Goal: Transaction & Acquisition: Subscribe to service/newsletter

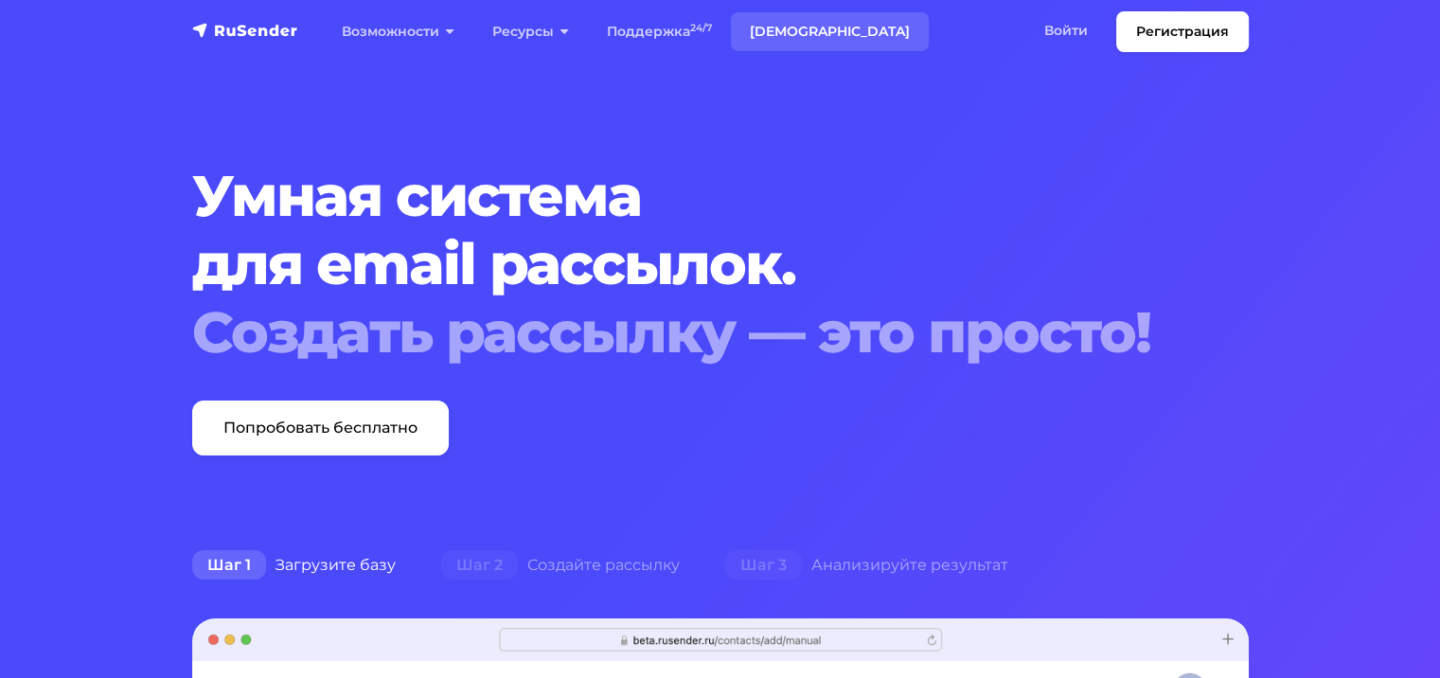
click at [769, 32] on link "[DEMOGRAPHIC_DATA]" at bounding box center [830, 31] width 198 height 39
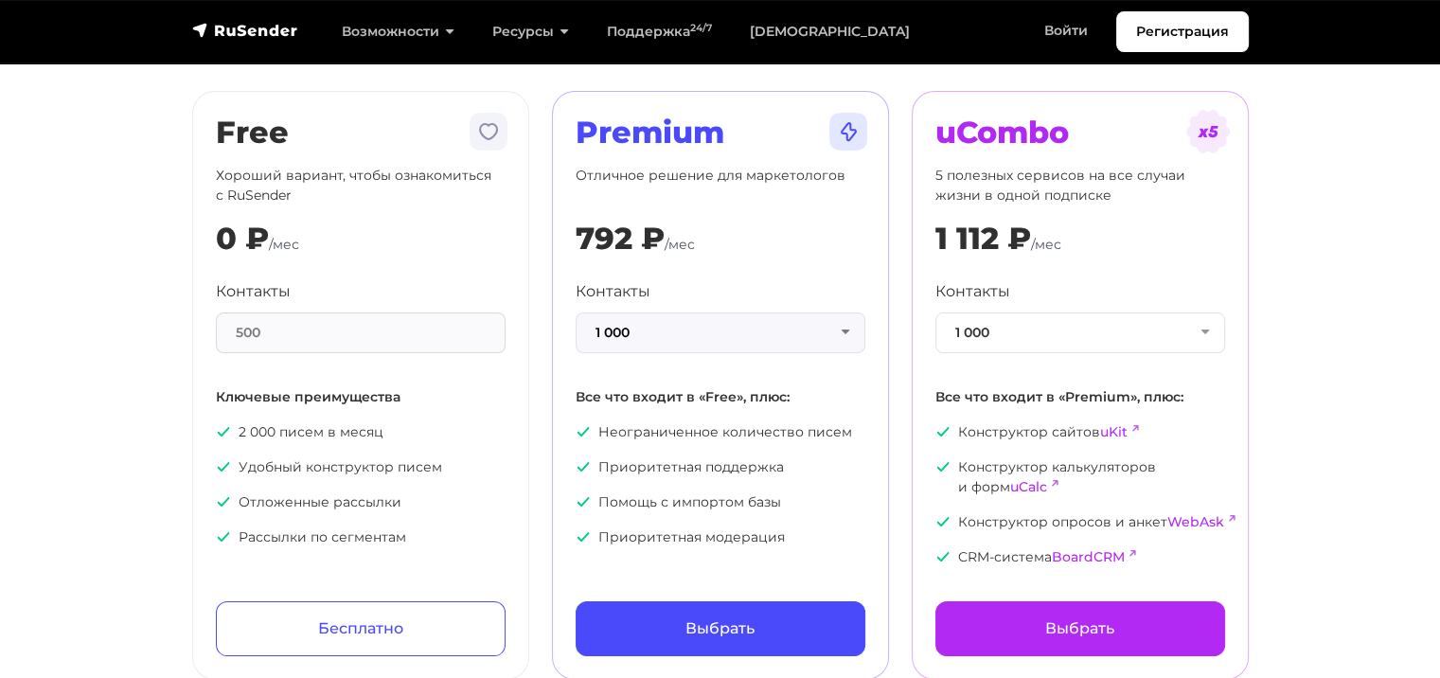
scroll to position [126, 0]
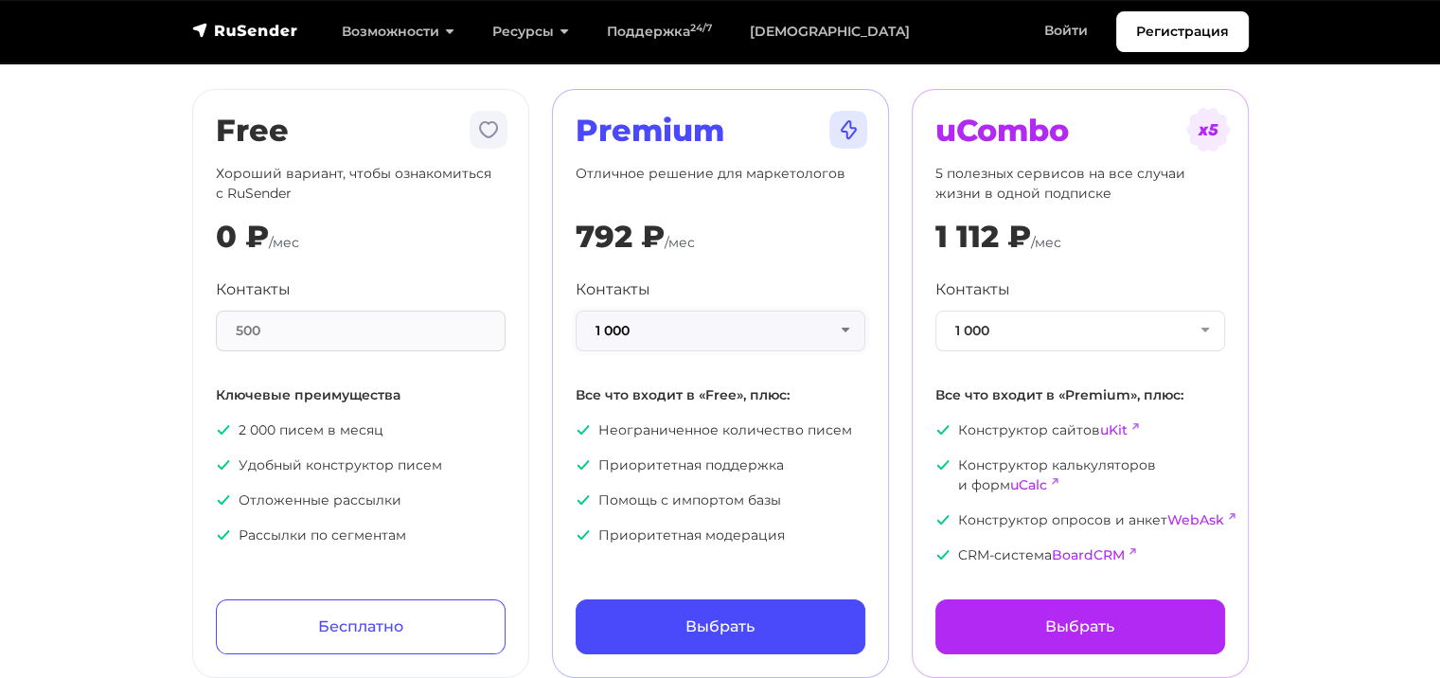
click at [739, 318] on button "1 000" at bounding box center [721, 331] width 290 height 41
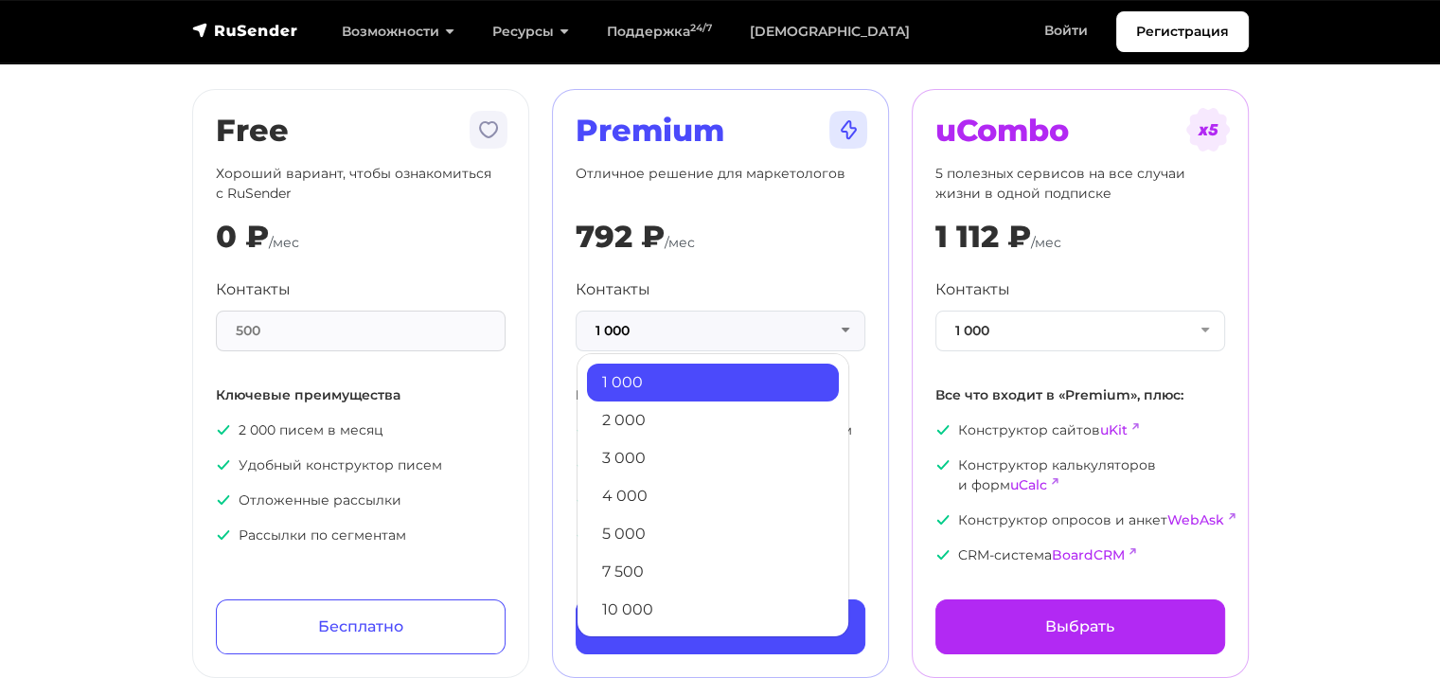
click at [731, 265] on div "Premium Отличное решение для маркетологов 792 ₽ /мес Контакты 1 000 1 000 2 000…" at bounding box center [721, 384] width 290 height 542
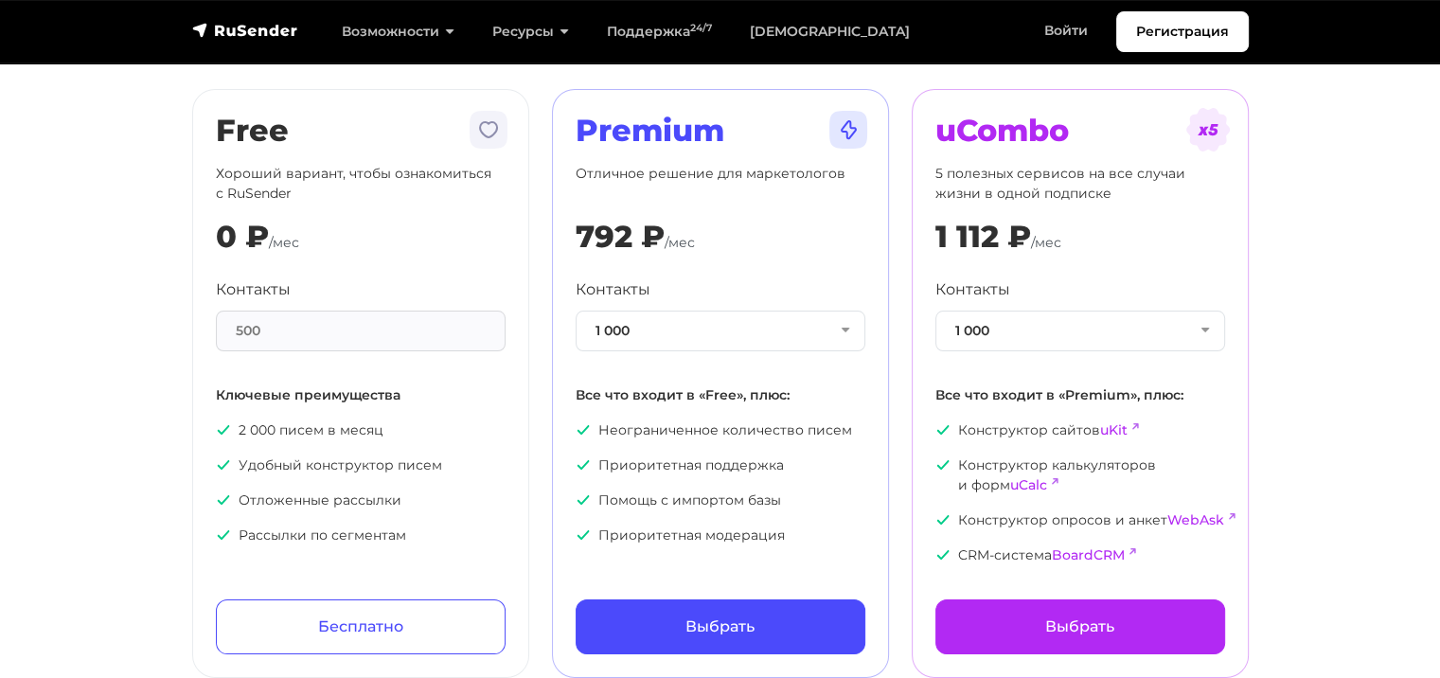
click at [383, 346] on div "500" at bounding box center [361, 331] width 290 height 41
click at [295, 326] on div "500" at bounding box center [361, 331] width 290 height 41
click at [720, 352] on div "Контакты 1 000 1 000 2 000 3 000 4 000 5 000 7 500 10 000 13 000 15 000 20 000 …" at bounding box center [721, 411] width 290 height 267
click at [700, 180] on p "Отличное решение для маркетологов" at bounding box center [721, 184] width 290 height 40
drag, startPoint x: 735, startPoint y: 121, endPoint x: 545, endPoint y: 128, distance: 189.5
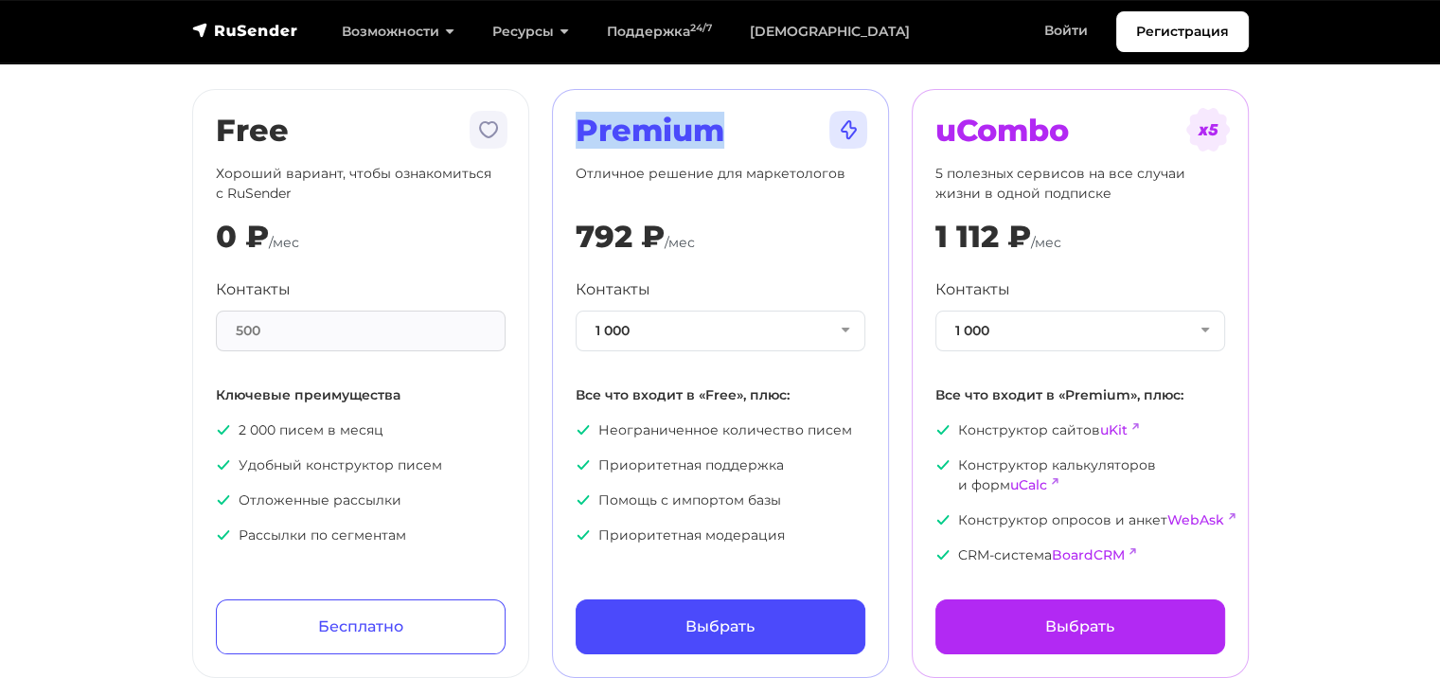
click at [545, 128] on div "Premium Отличное решение для маркетологов 792 ₽ /мес Контакты 1 000 1 000 2 000…" at bounding box center [721, 383] width 360 height 589
copy h2 "Premium"
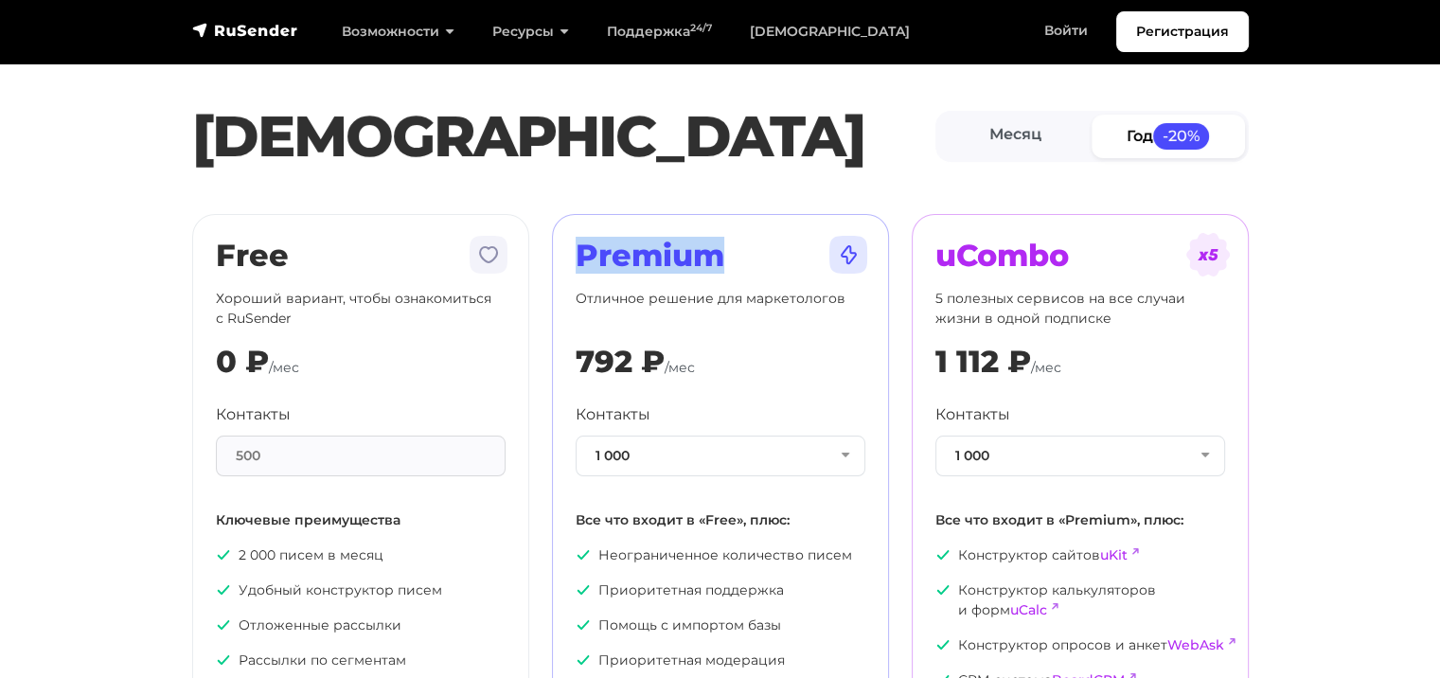
scroll to position [0, 0]
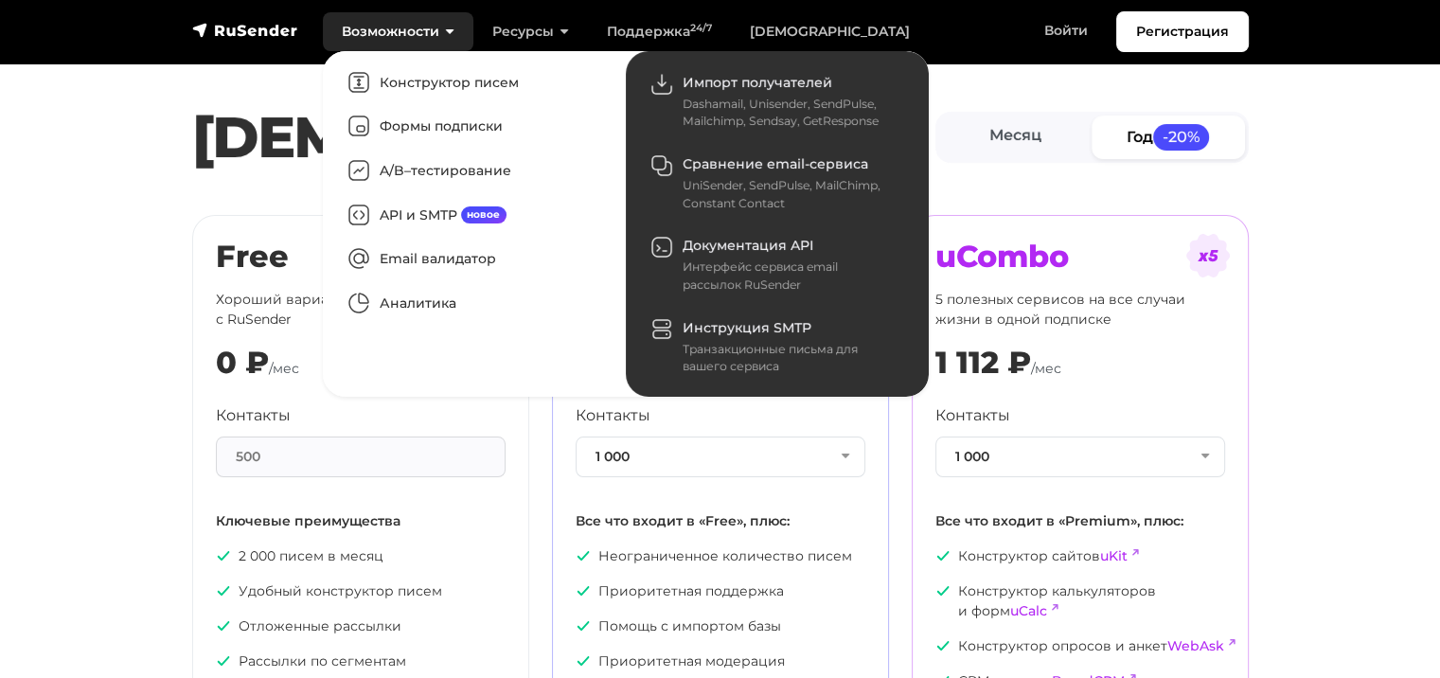
click at [408, 21] on link "Возможности" at bounding box center [398, 31] width 151 height 39
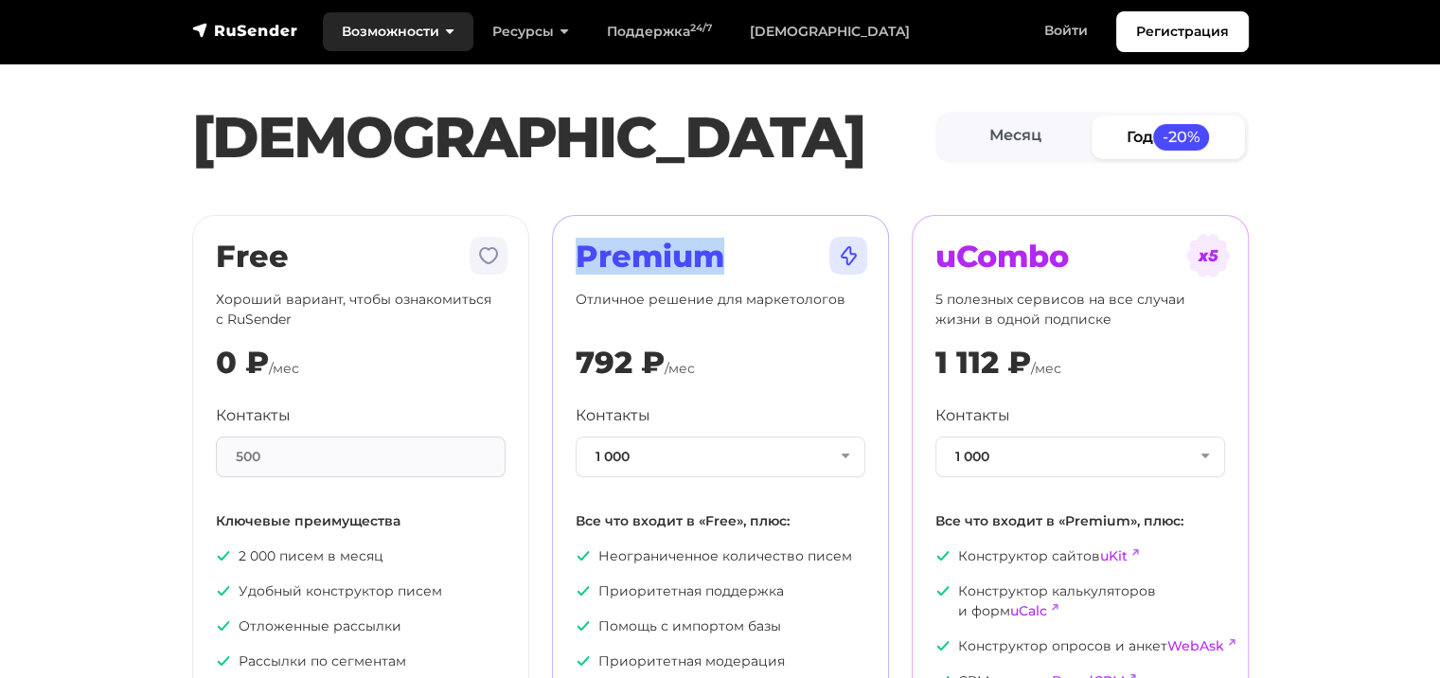
click at [408, 21] on link "Возможности" at bounding box center [398, 31] width 151 height 39
click at [1172, 141] on span "-20%" at bounding box center [1181, 137] width 57 height 26
click at [277, 34] on img "navbar" at bounding box center [245, 30] width 106 height 19
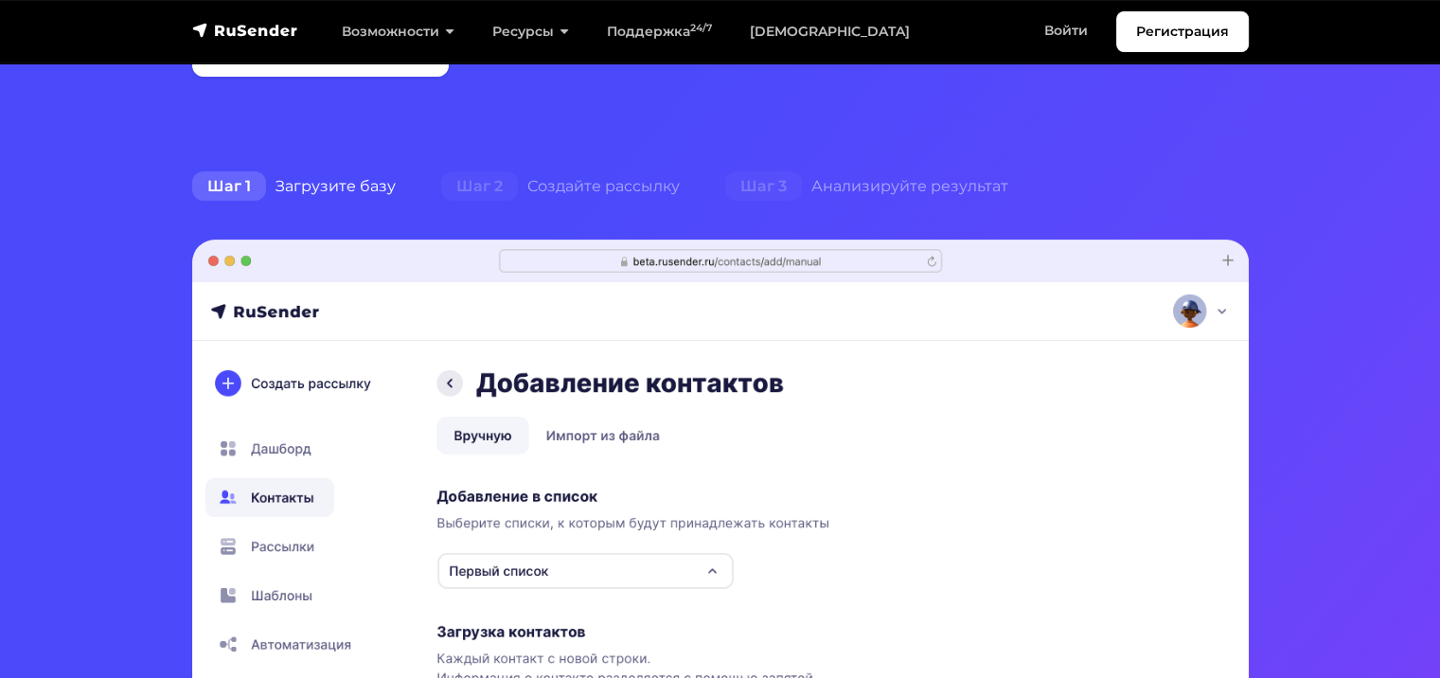
scroll to position [505, 0]
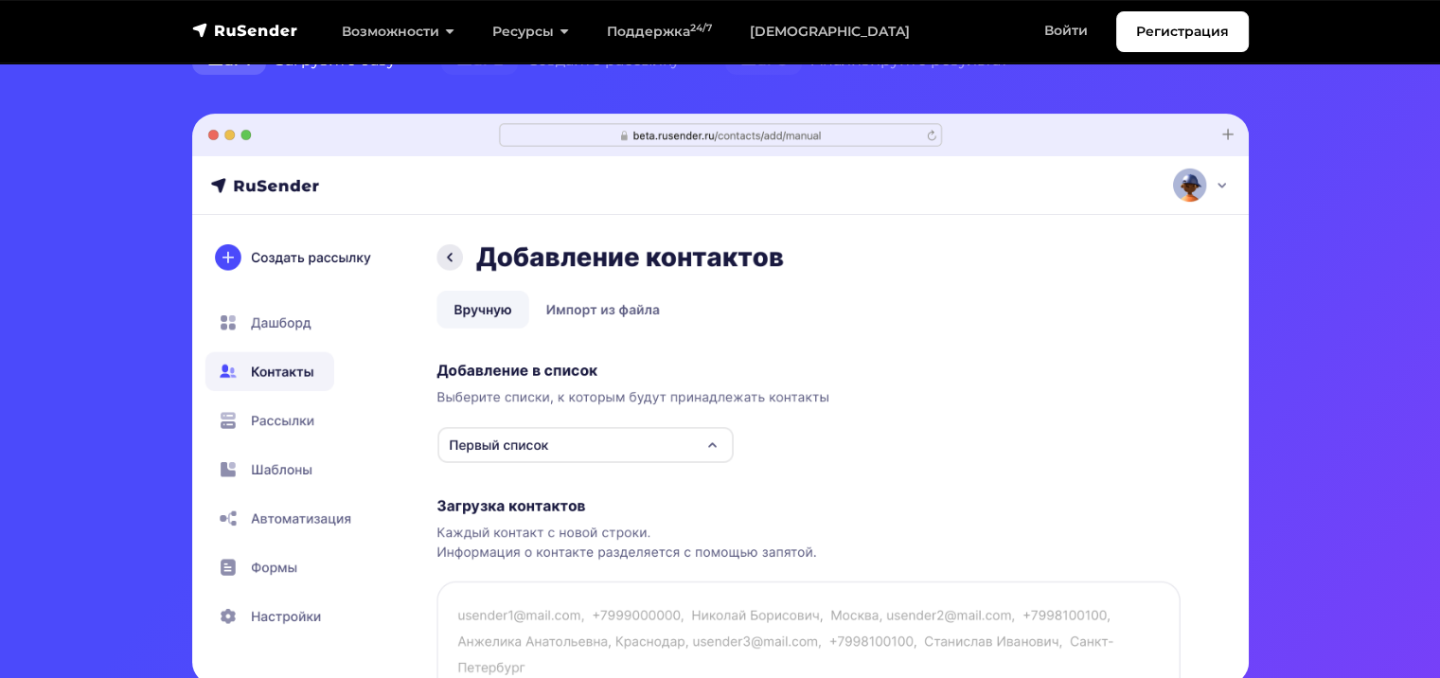
click at [306, 432] on img at bounding box center [720, 399] width 1057 height 571
click at [292, 418] on img at bounding box center [720, 399] width 1057 height 571
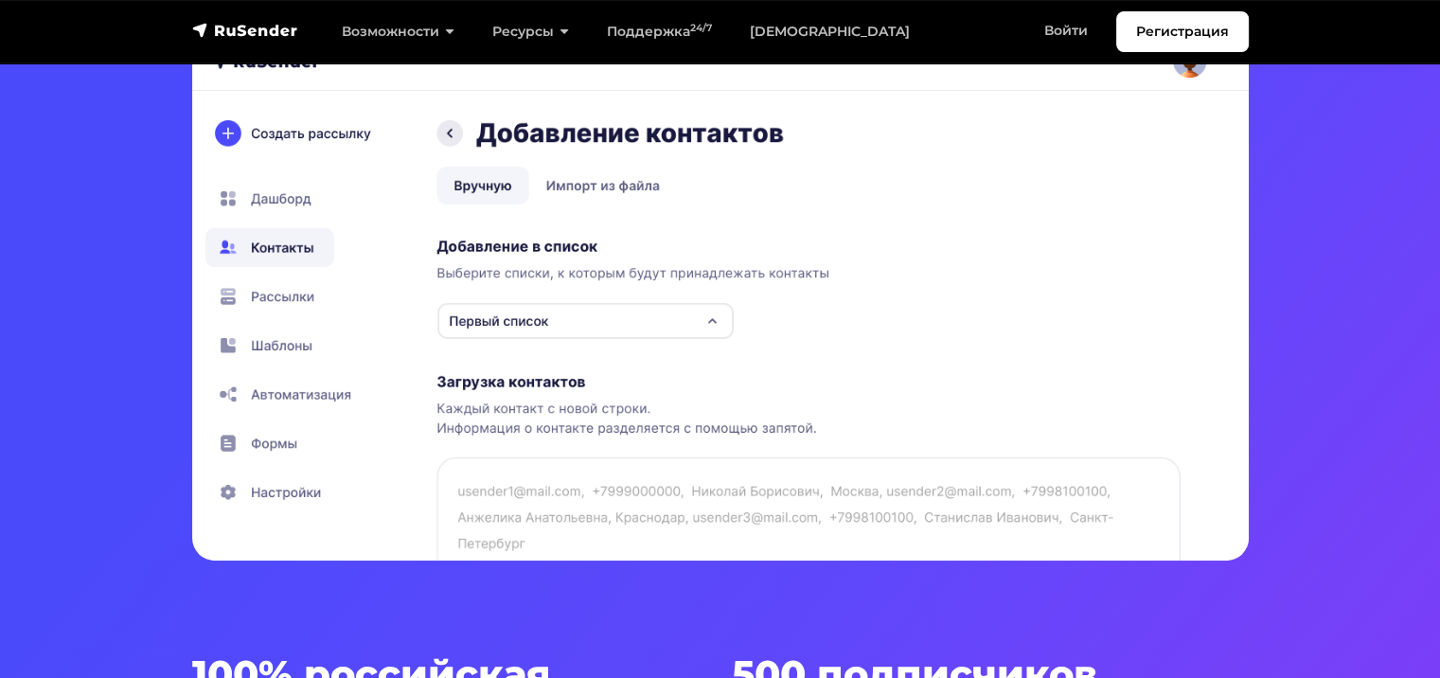
scroll to position [631, 0]
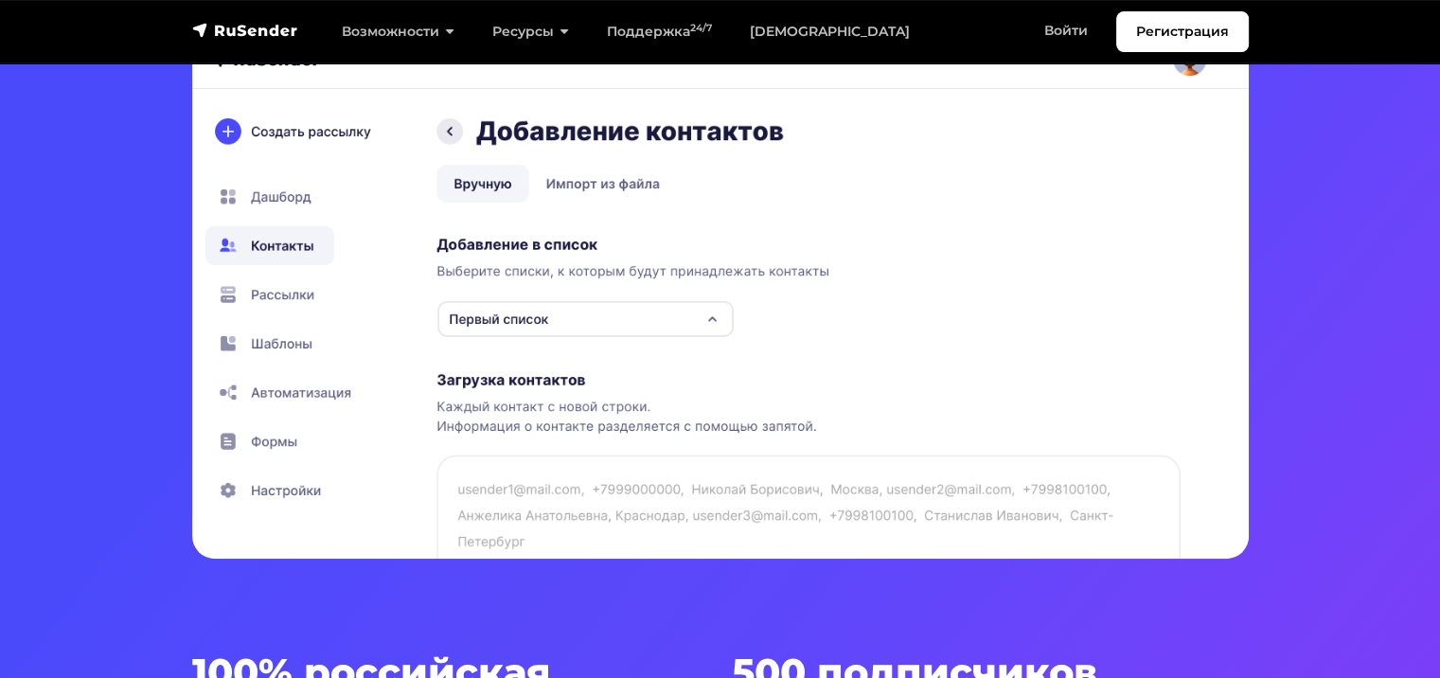
click at [252, 307] on img at bounding box center [720, 273] width 1057 height 571
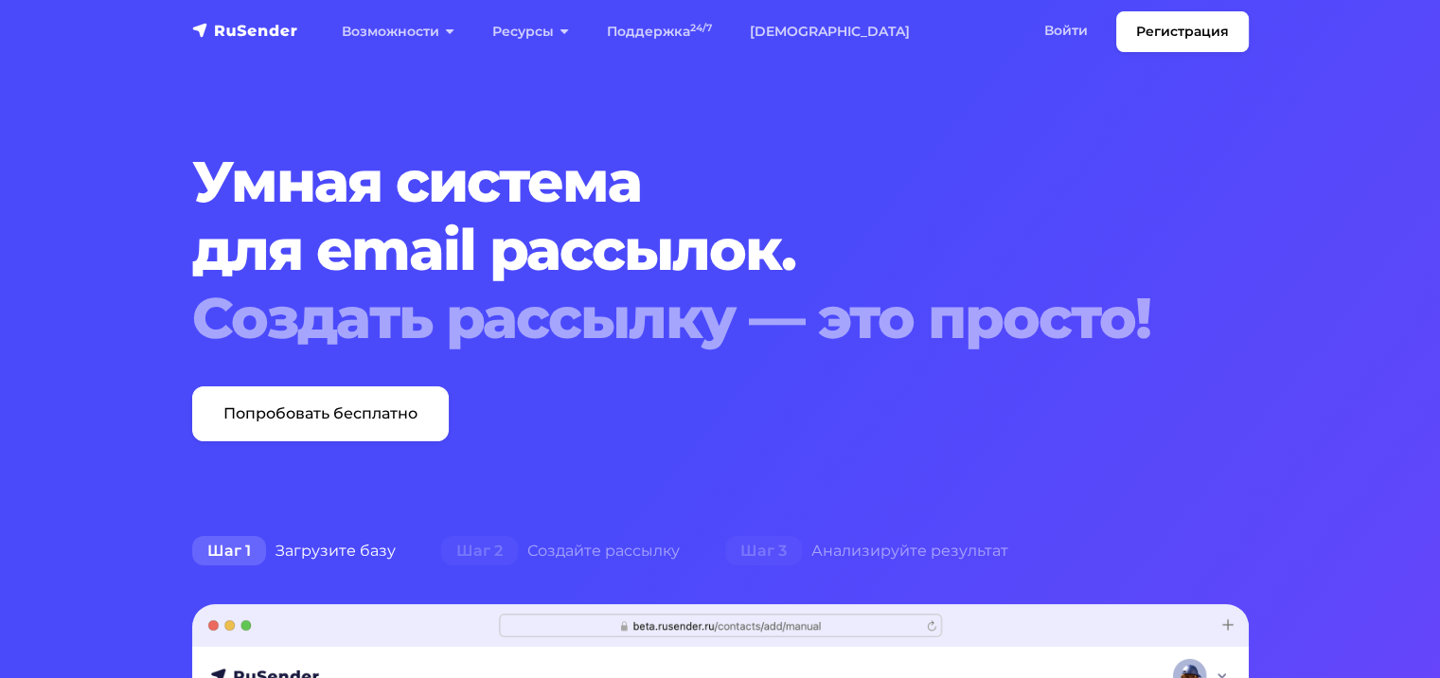
scroll to position [0, 0]
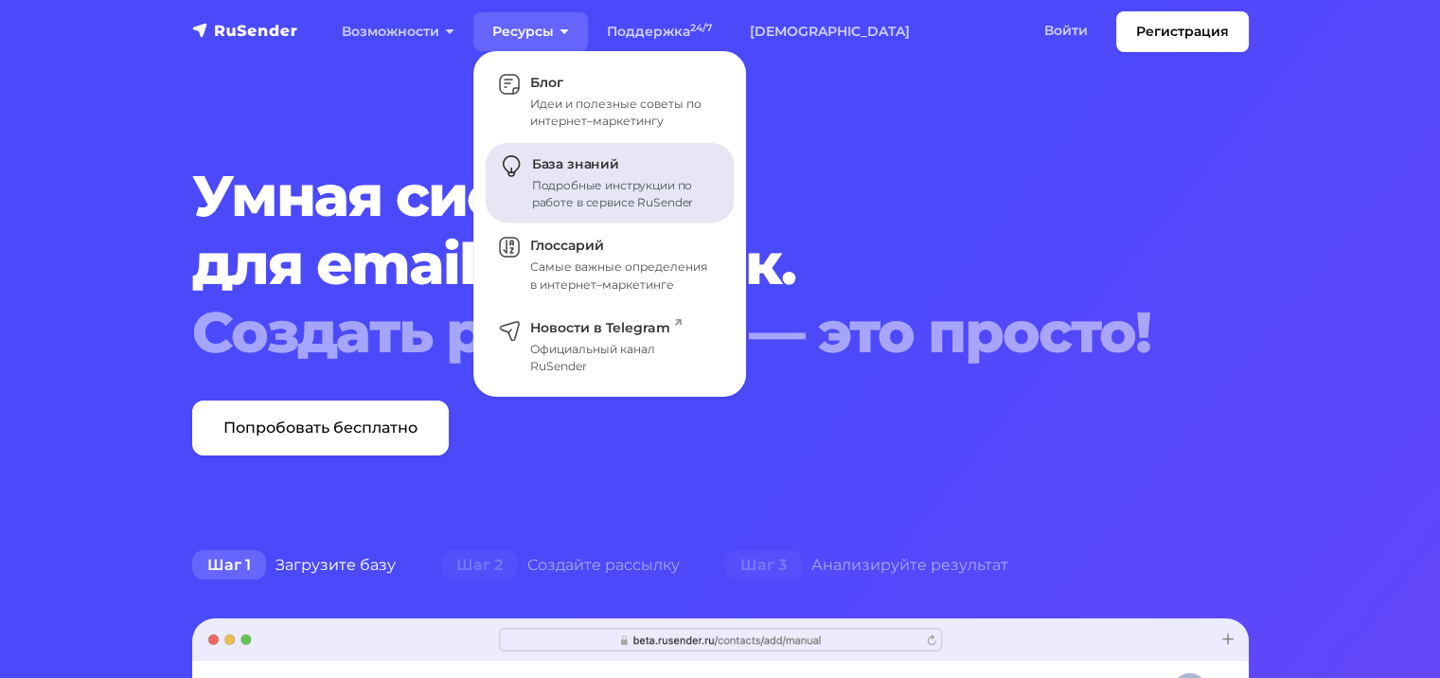
click at [597, 212] on link "База знаний Подробные инструкции по работе в сервисе RuSender" at bounding box center [610, 183] width 249 height 80
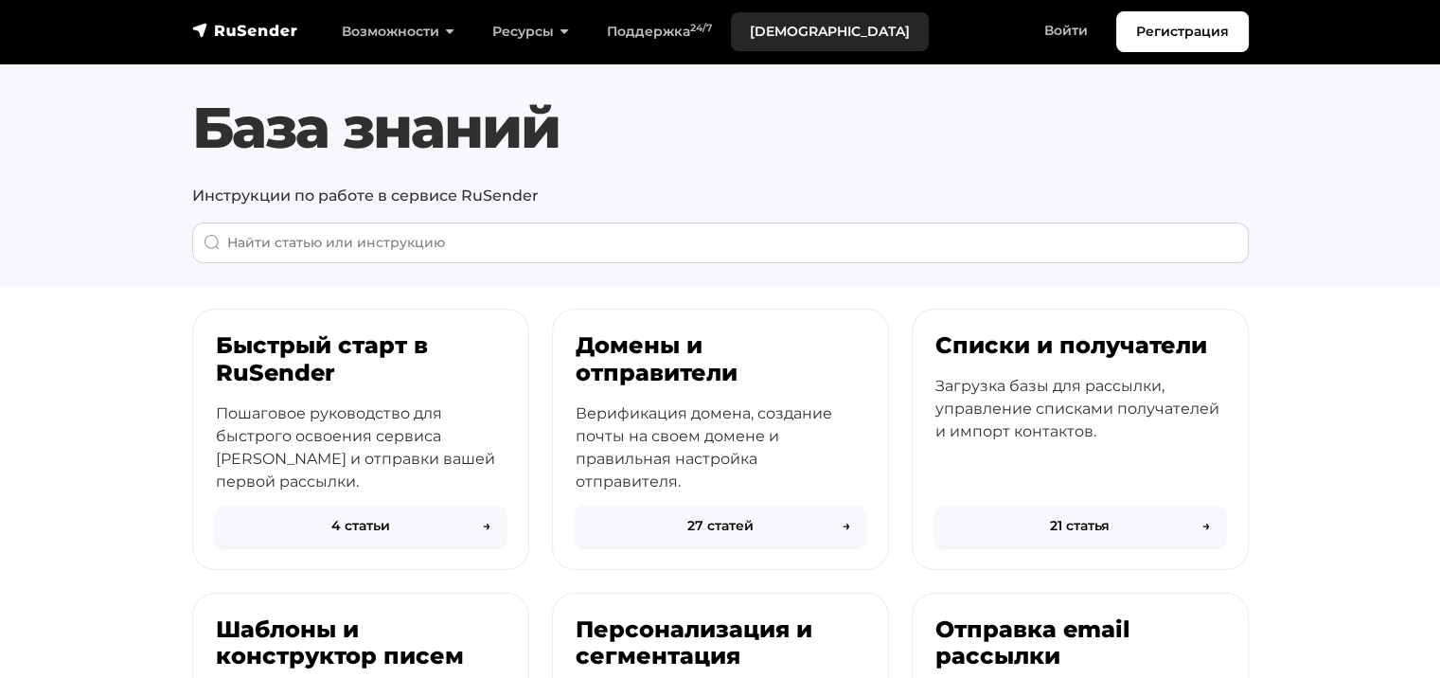
click at [785, 36] on link "[DEMOGRAPHIC_DATA]" at bounding box center [830, 31] width 198 height 39
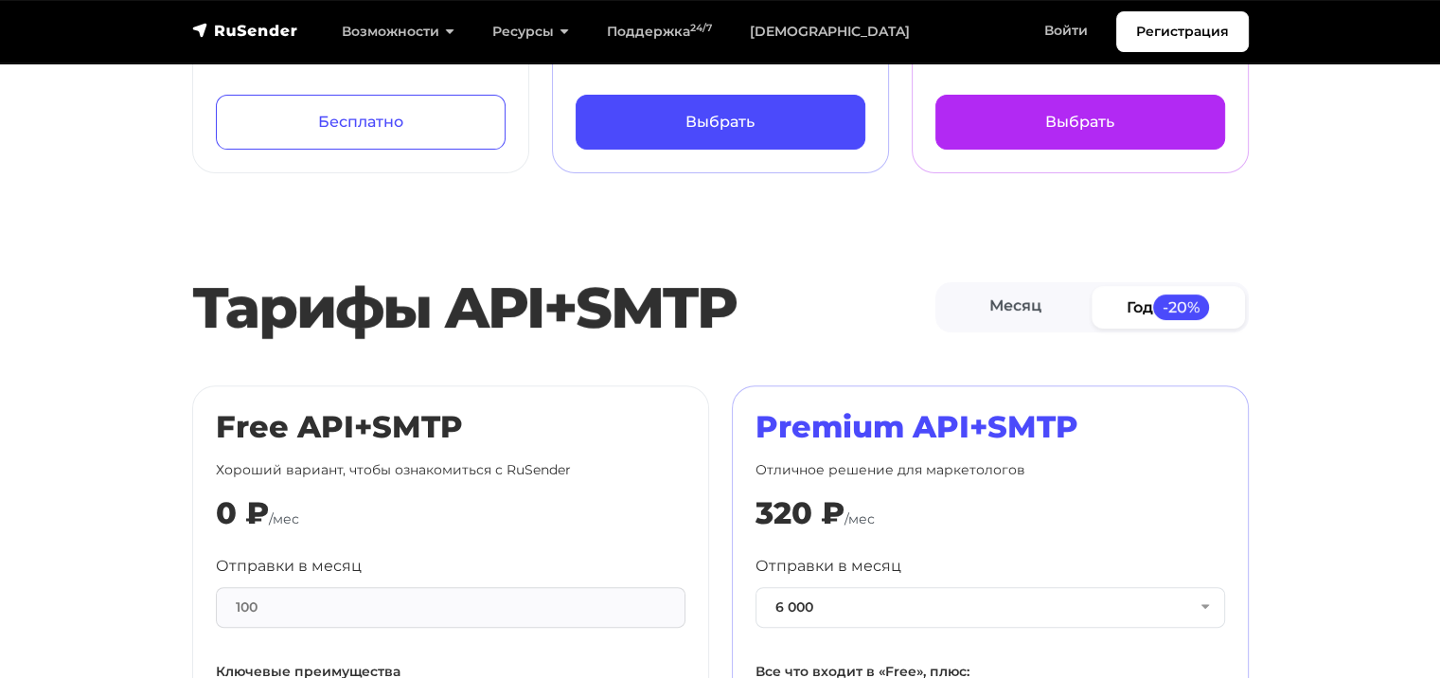
scroll to position [884, 0]
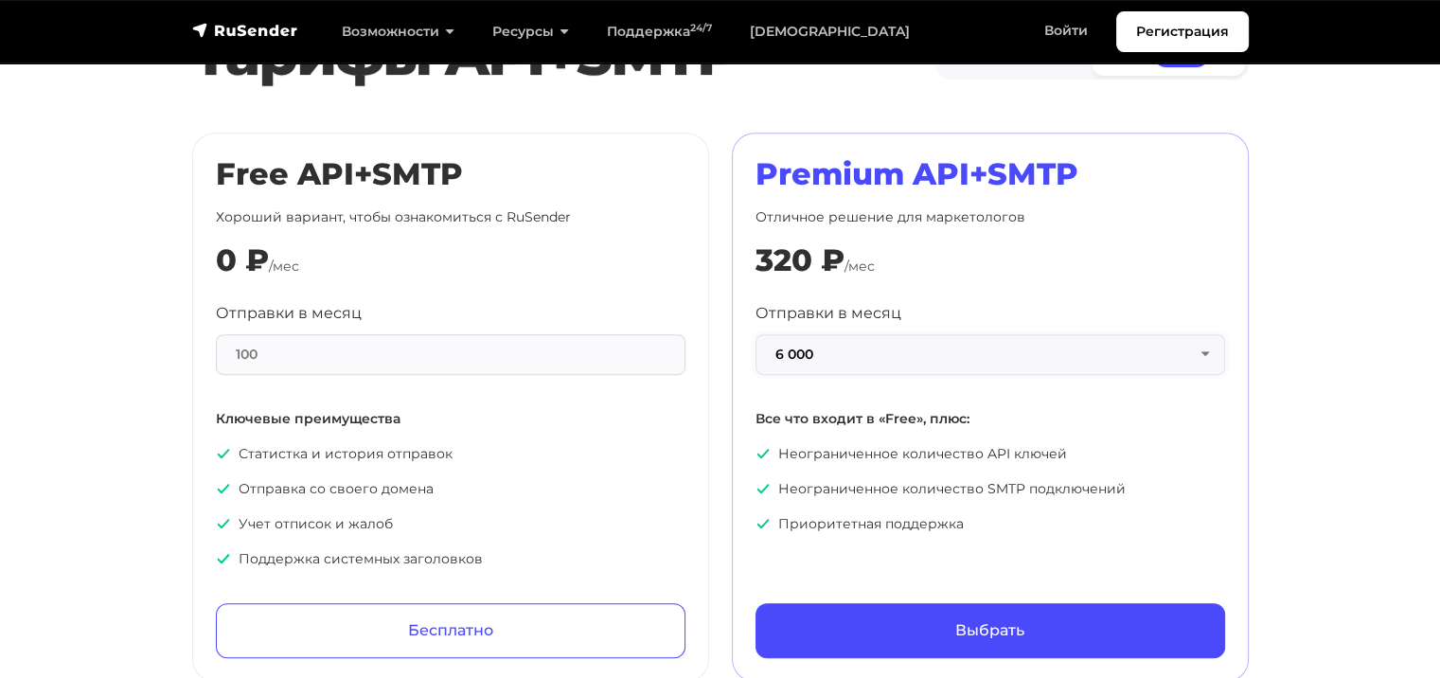
click at [1001, 345] on button "6 000" at bounding box center [991, 354] width 470 height 41
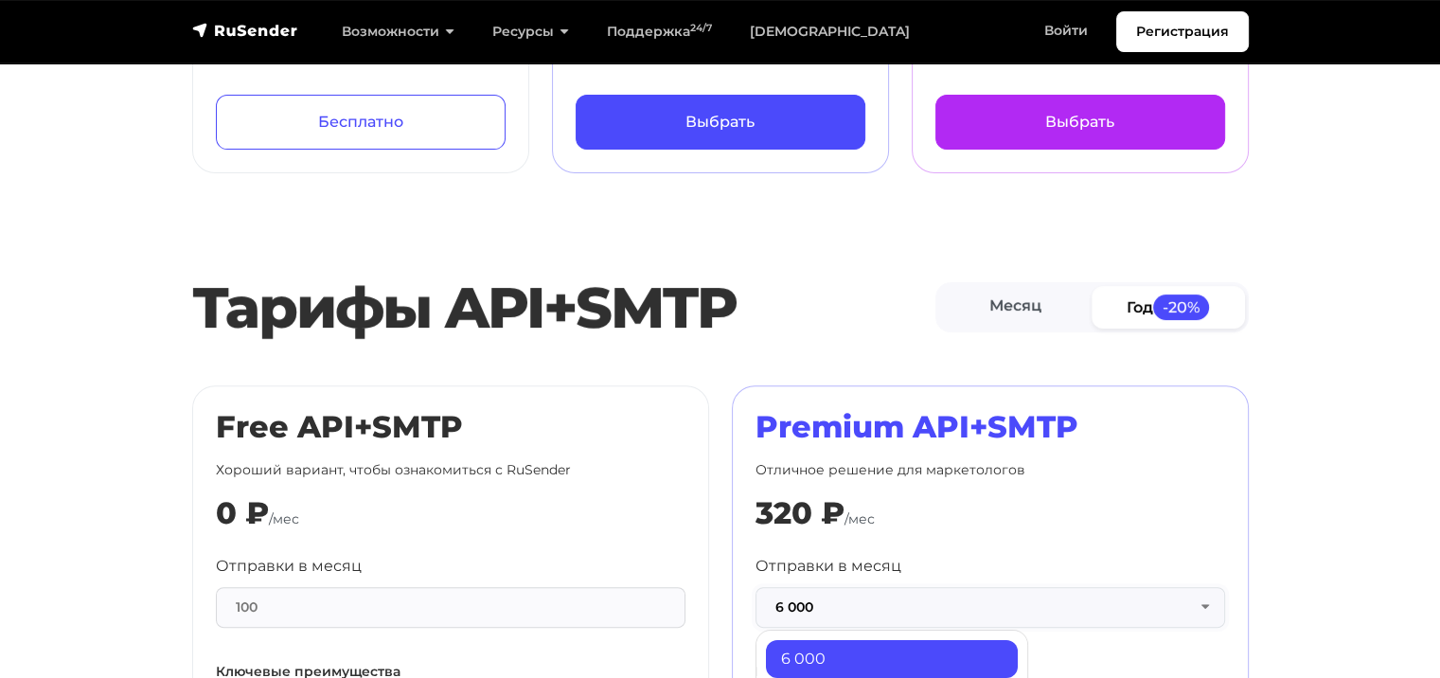
scroll to position [0, 0]
